Goal: Check status: Check status

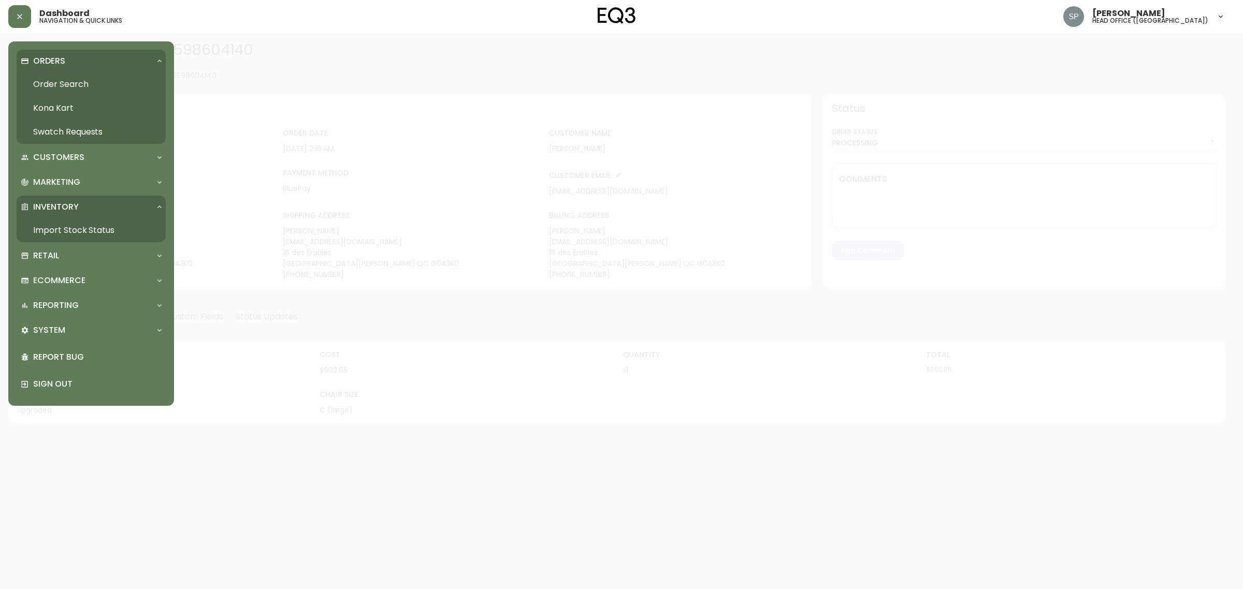
click at [40, 60] on p "Orders" at bounding box center [49, 60] width 32 height 11
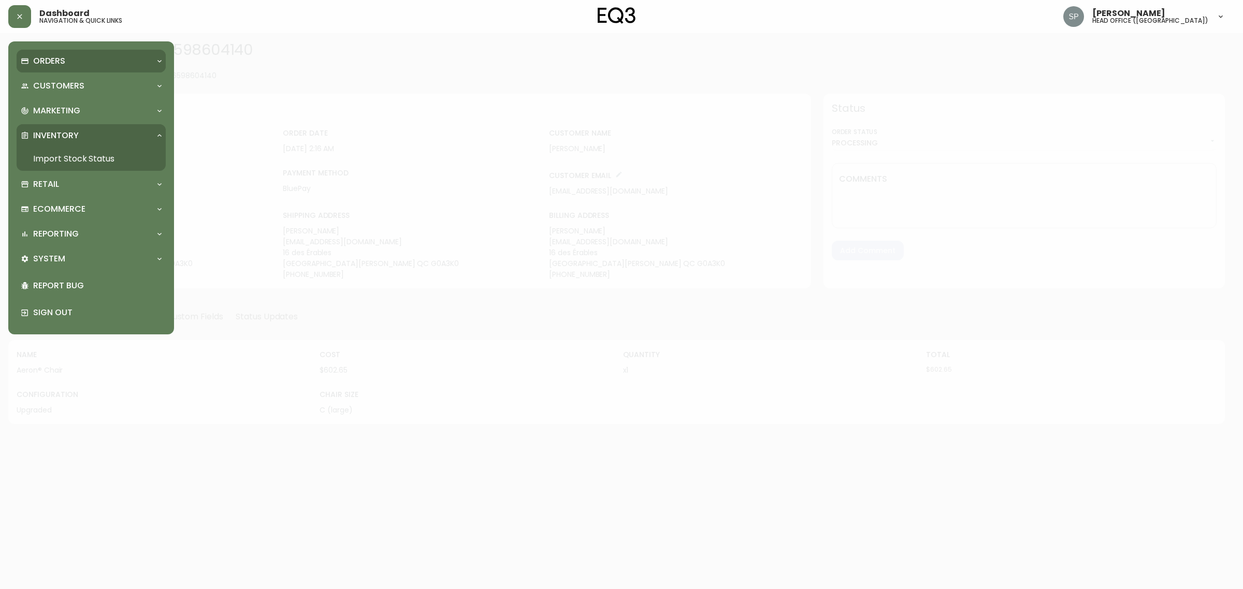
click at [42, 66] on p "Orders" at bounding box center [49, 60] width 32 height 11
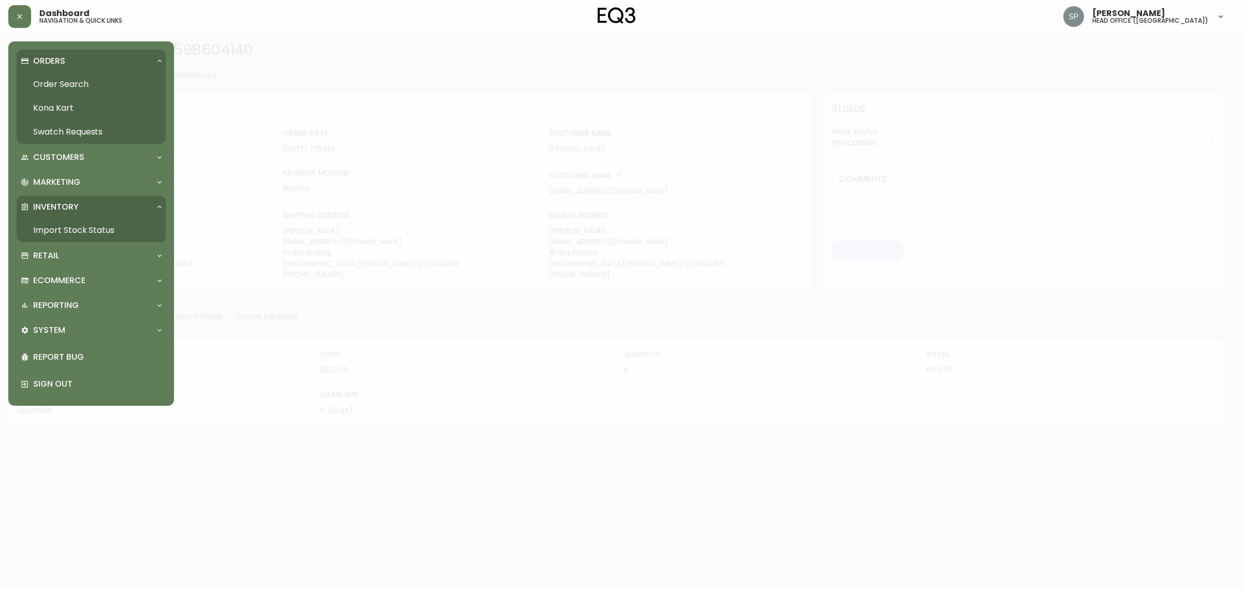
click at [53, 81] on link "Order Search" at bounding box center [91, 84] width 149 height 24
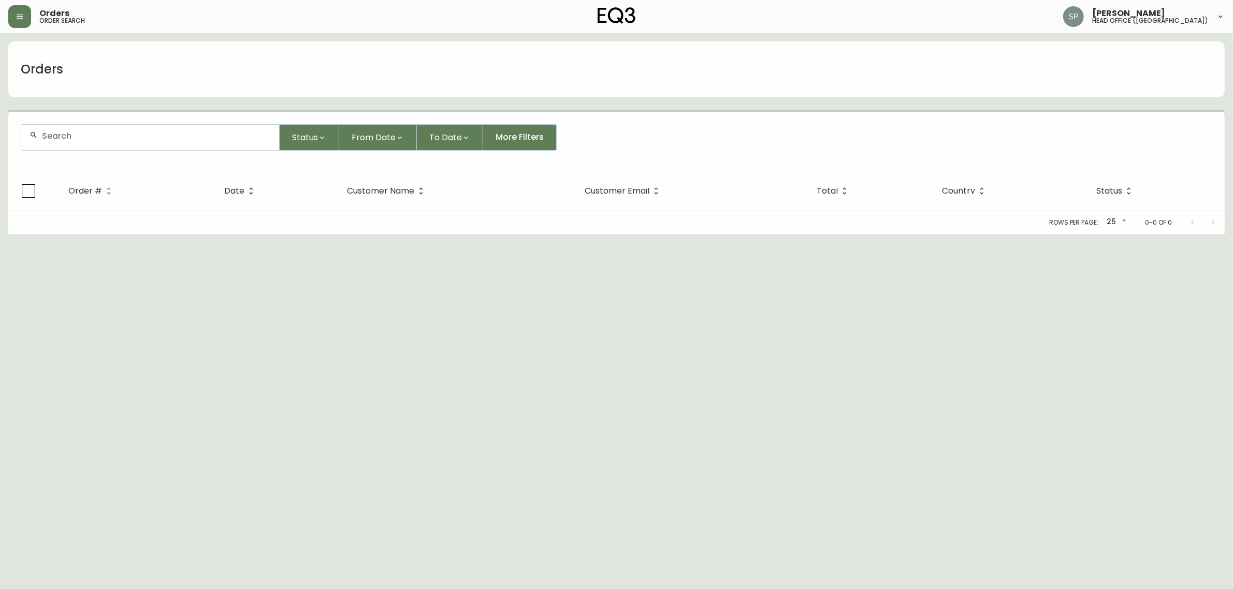
click at [128, 141] on div at bounding box center [150, 137] width 258 height 25
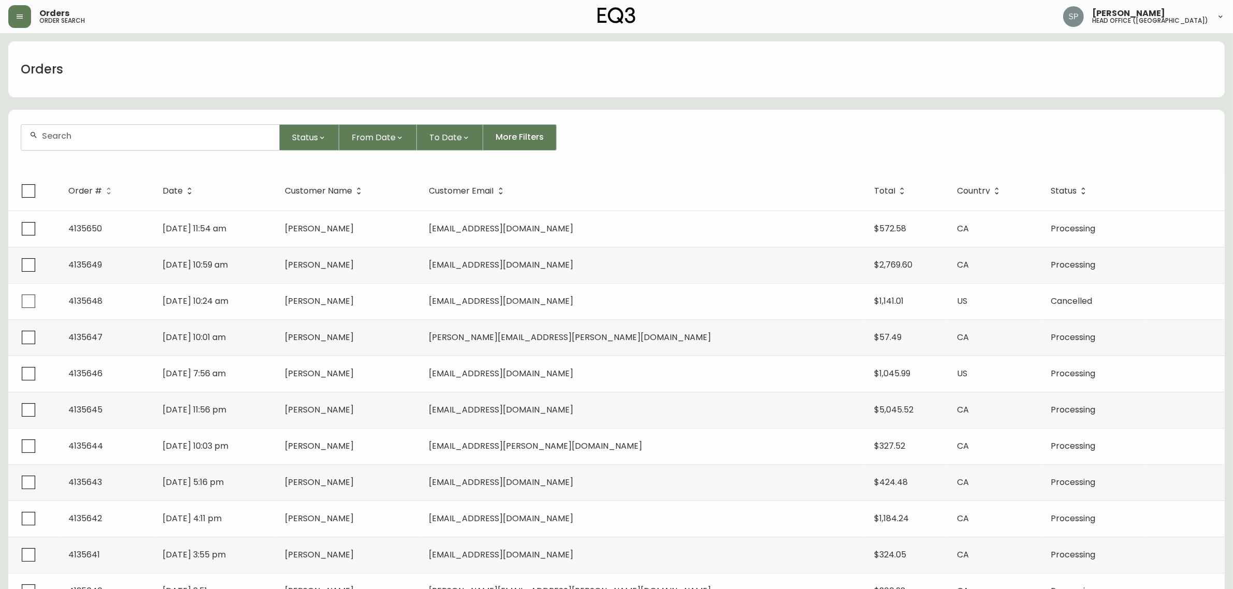
paste input "4134708"
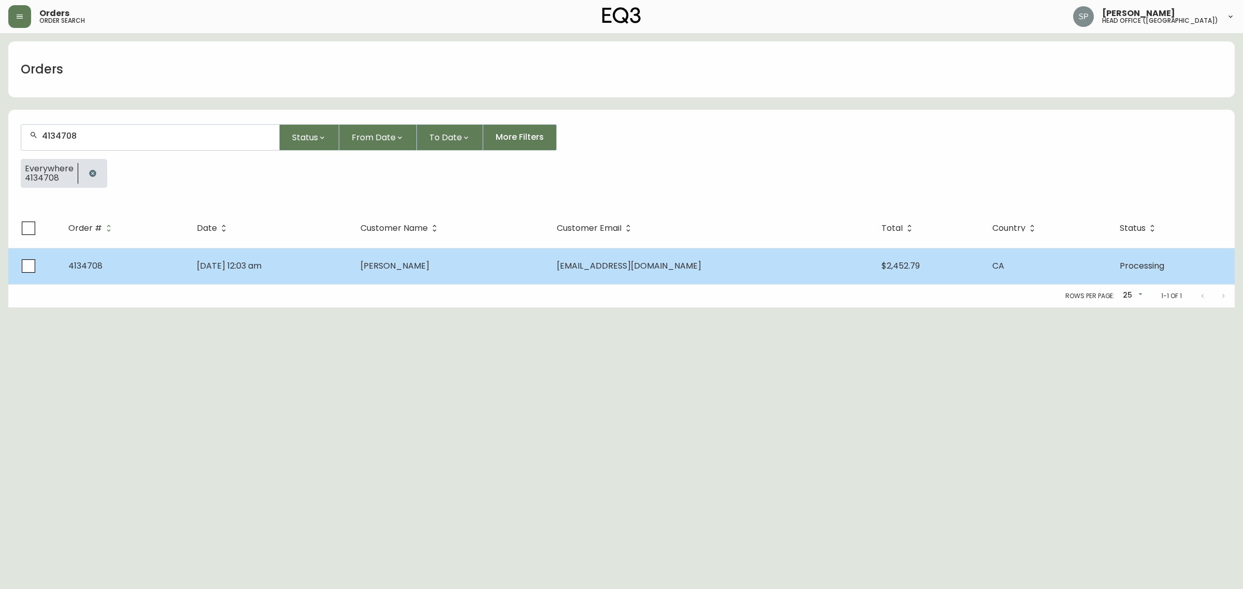
type input "4134708"
click at [261, 263] on span "[DATE] 12:03 am" at bounding box center [229, 266] width 65 height 12
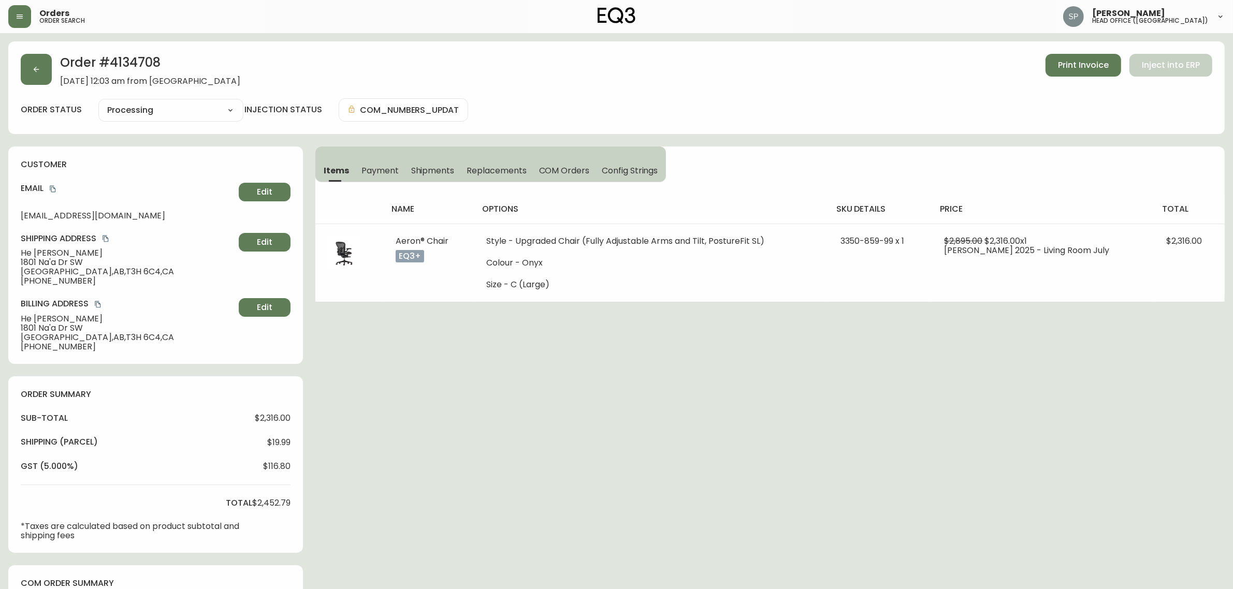
type input "Processing"
select select "PROCESSING"
click at [24, 73] on button "button" at bounding box center [36, 69] width 31 height 31
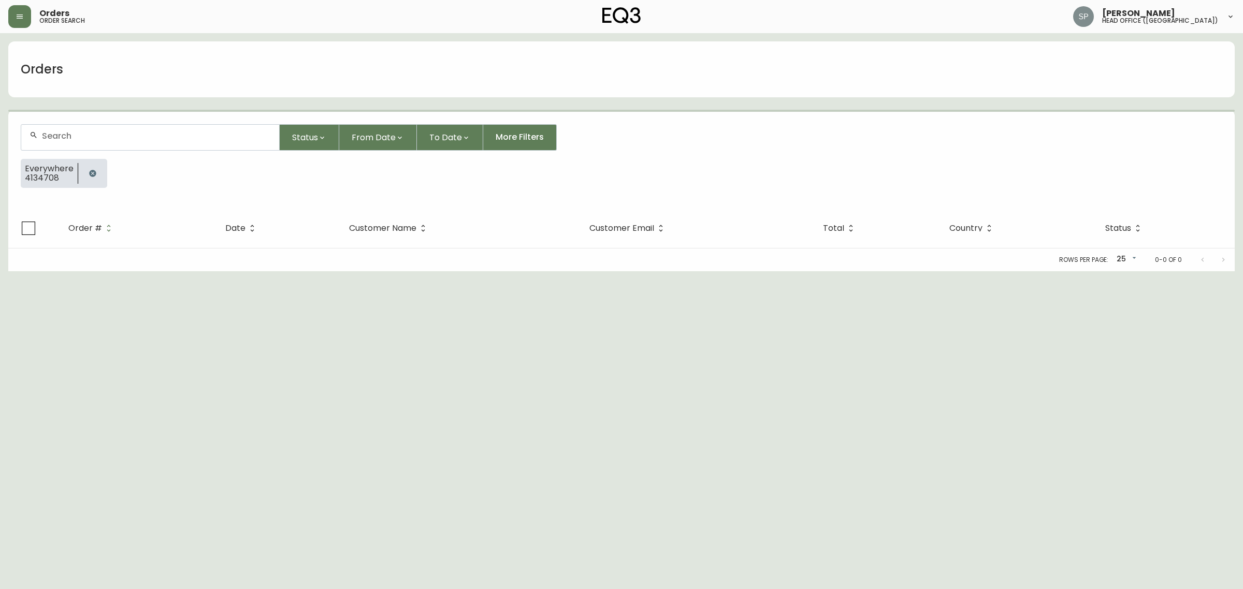
click at [91, 138] on input "text" at bounding box center [156, 136] width 229 height 10
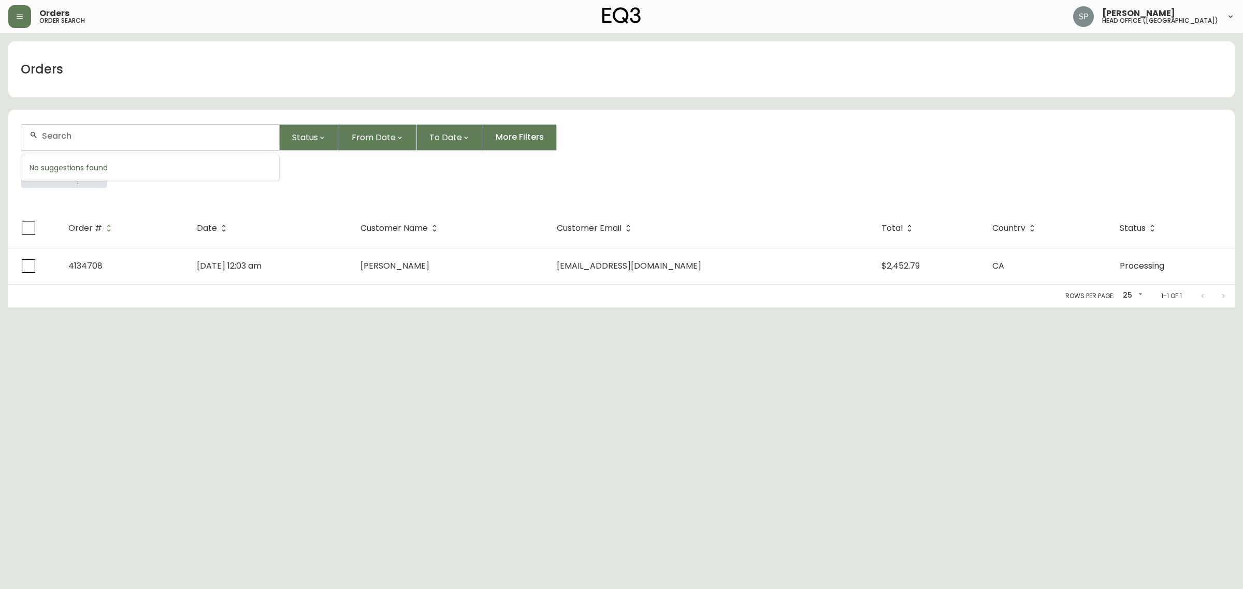
paste input "4135574"
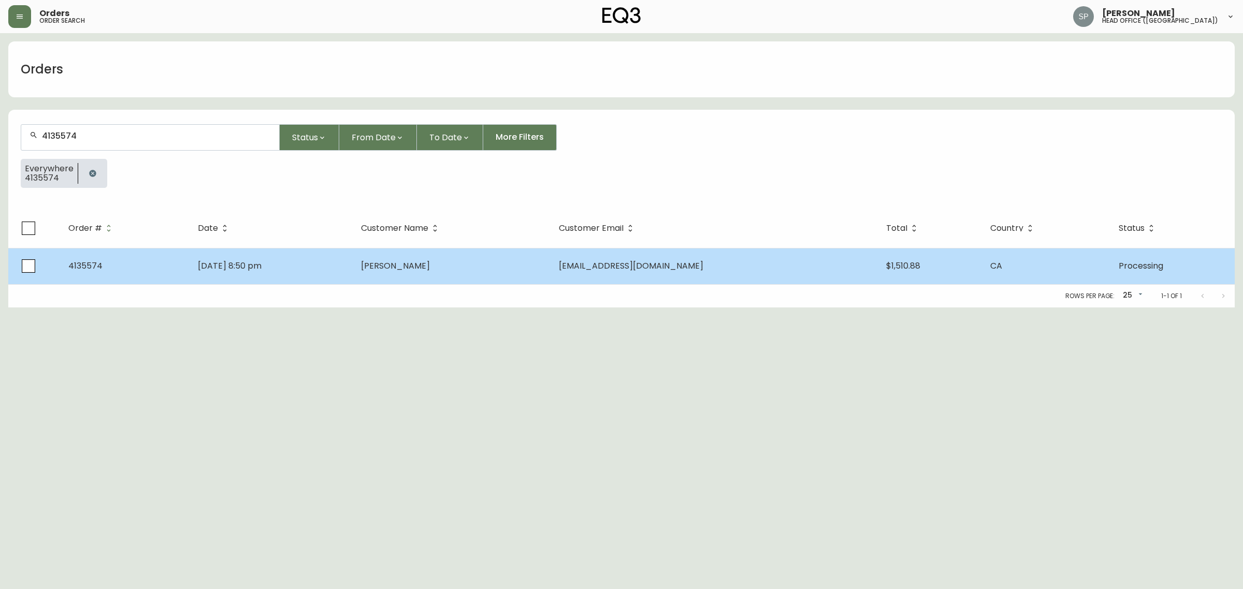
type input "4135574"
click at [353, 257] on td "[DATE] 8:50 pm" at bounding box center [270, 266] width 163 height 36
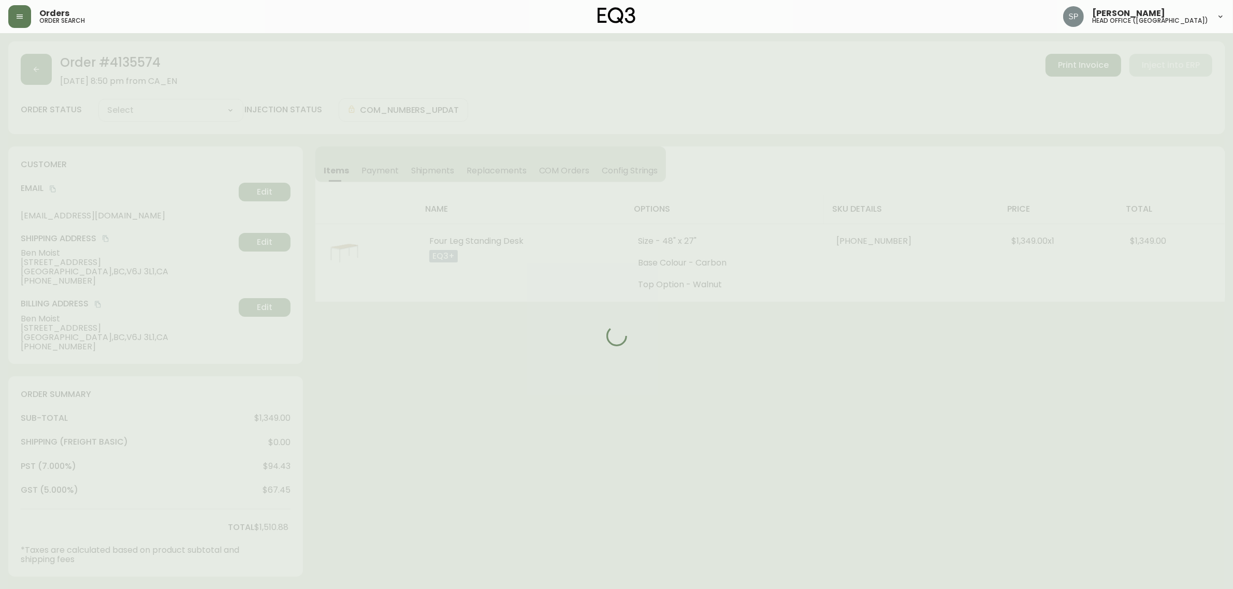
type input "Processing"
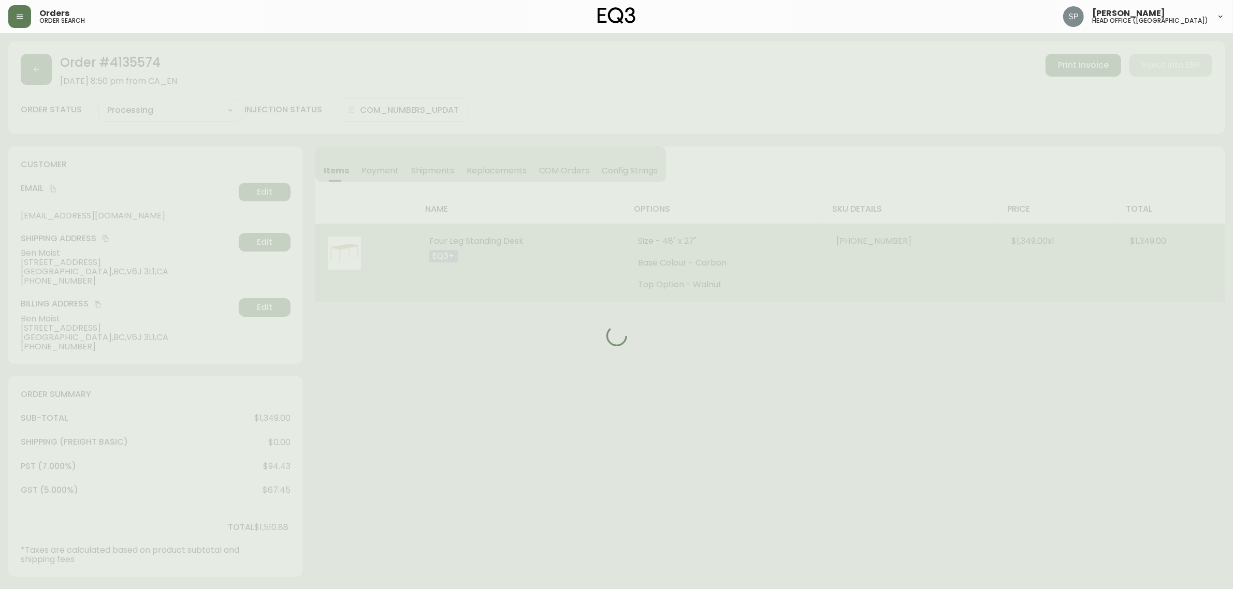
select select "PROCESSING"
